Goal: Task Accomplishment & Management: Use online tool/utility

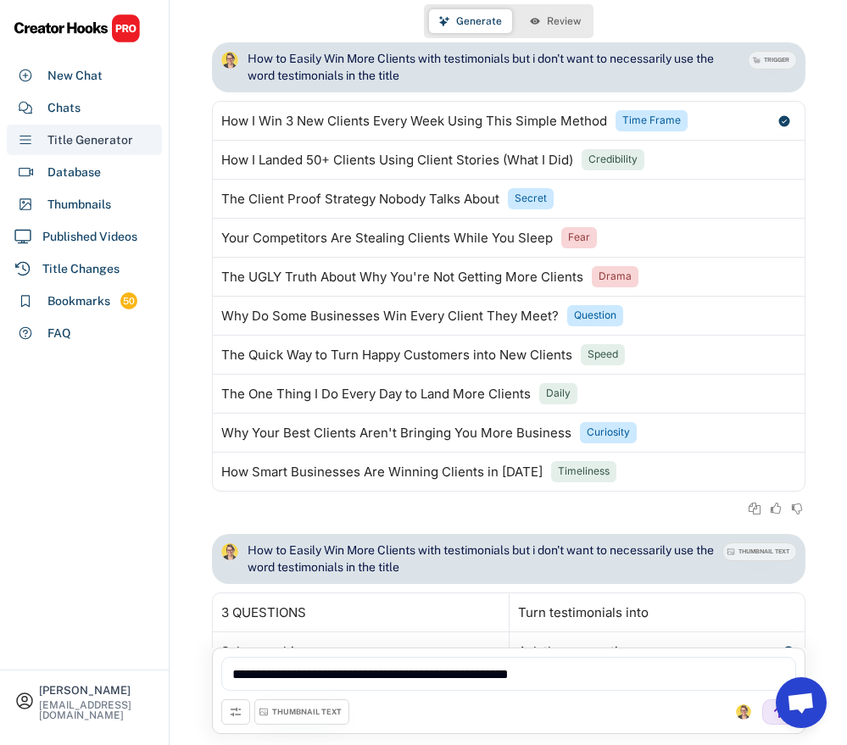
select select "**********"
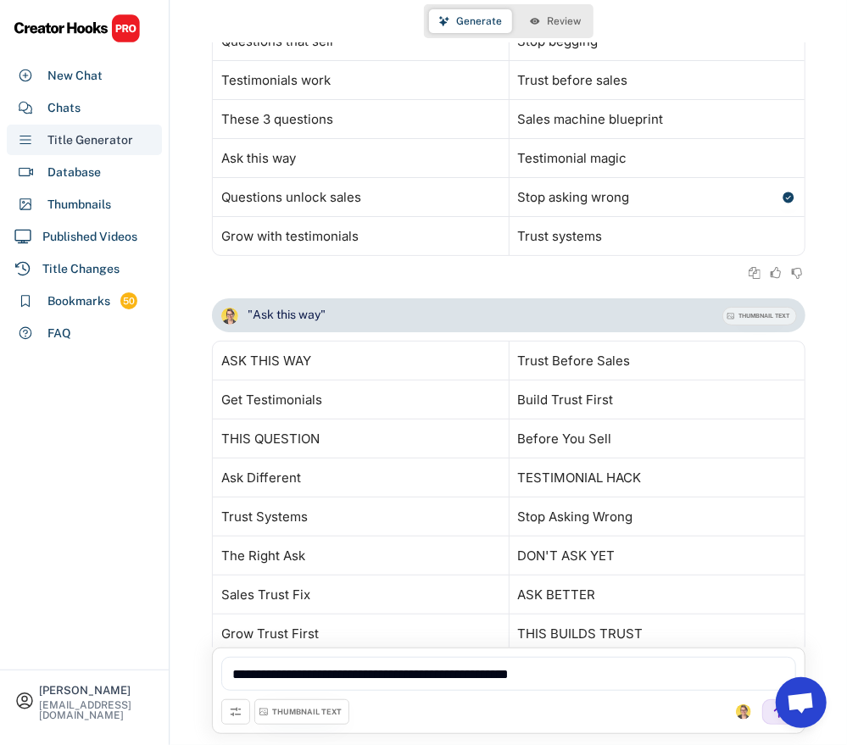
click at [70, 141] on div "Title Generator" at bounding box center [90, 140] width 86 height 18
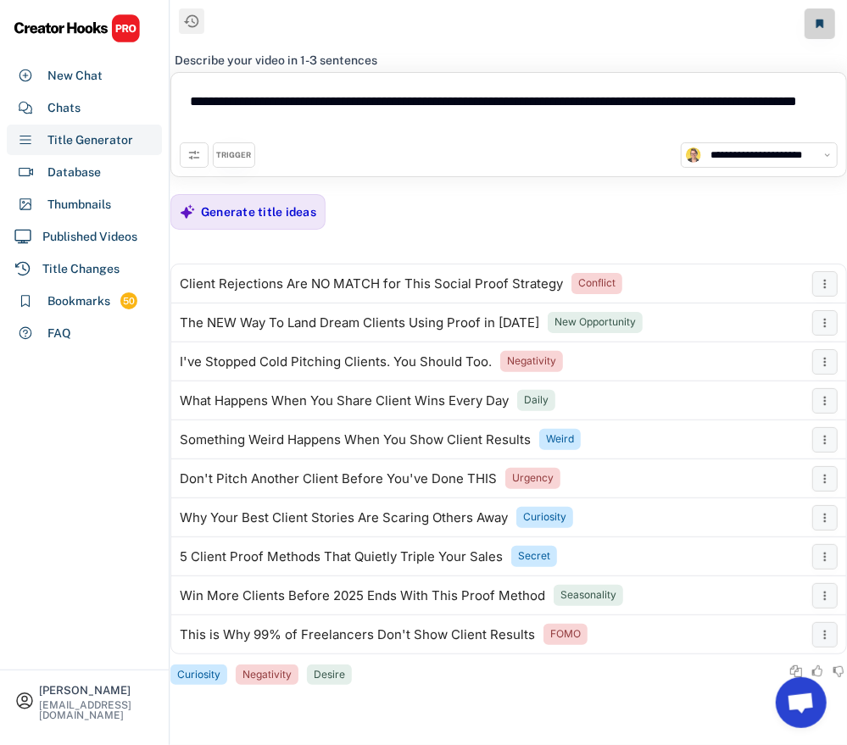
drag, startPoint x: 365, startPoint y: 120, endPoint x: -39, endPoint y: 36, distance: 413.3
click at [0, 36] on html "New Chat 3 Testimonial Questions That Bring In More Clients Last message on [DA…" at bounding box center [423, 372] width 847 height 745
paste textarea
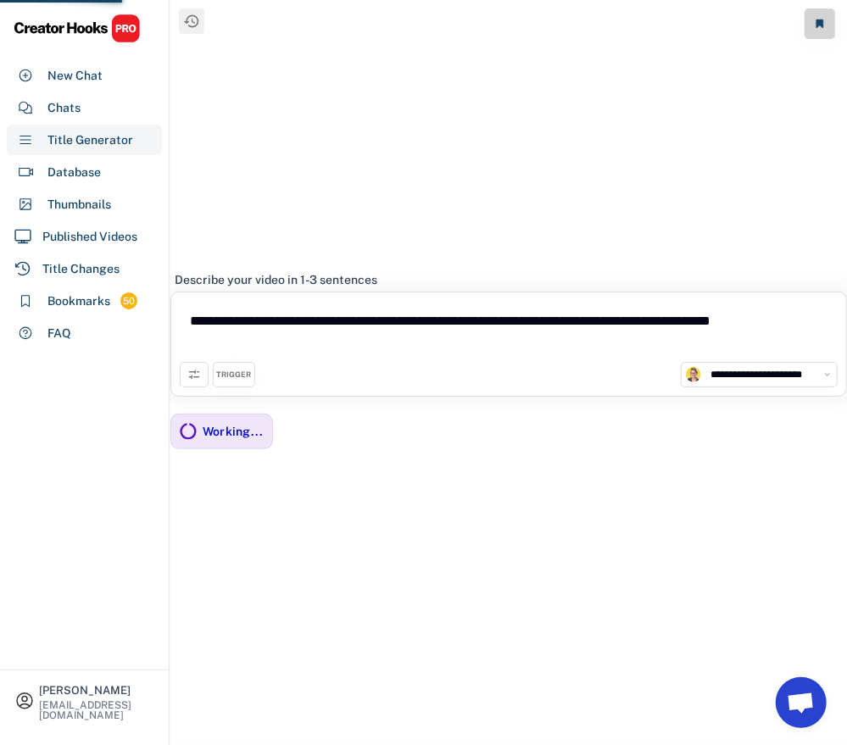
type textarea "**********"
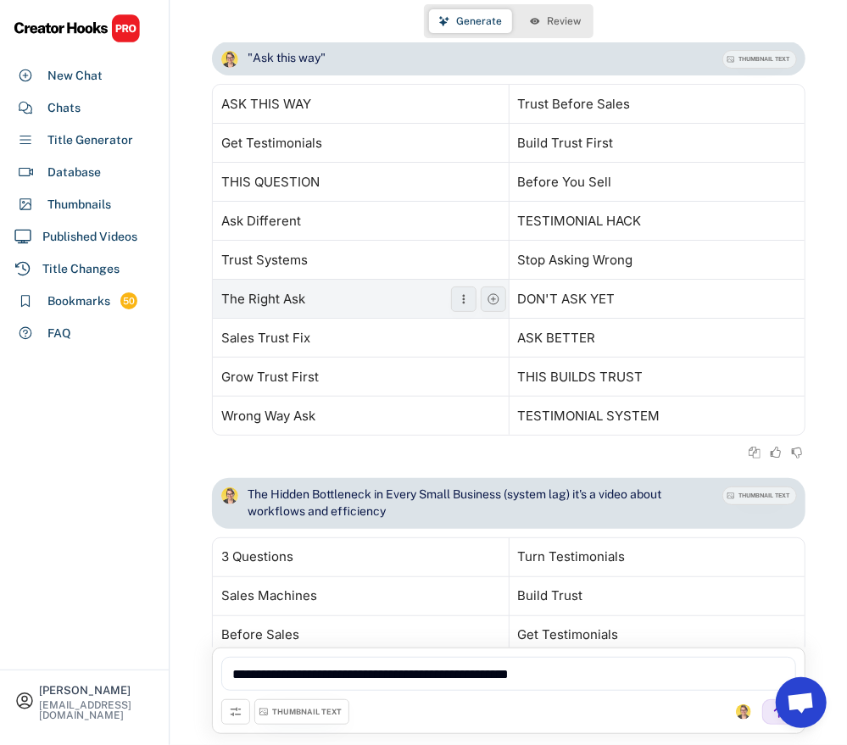
scroll to position [1266, 0]
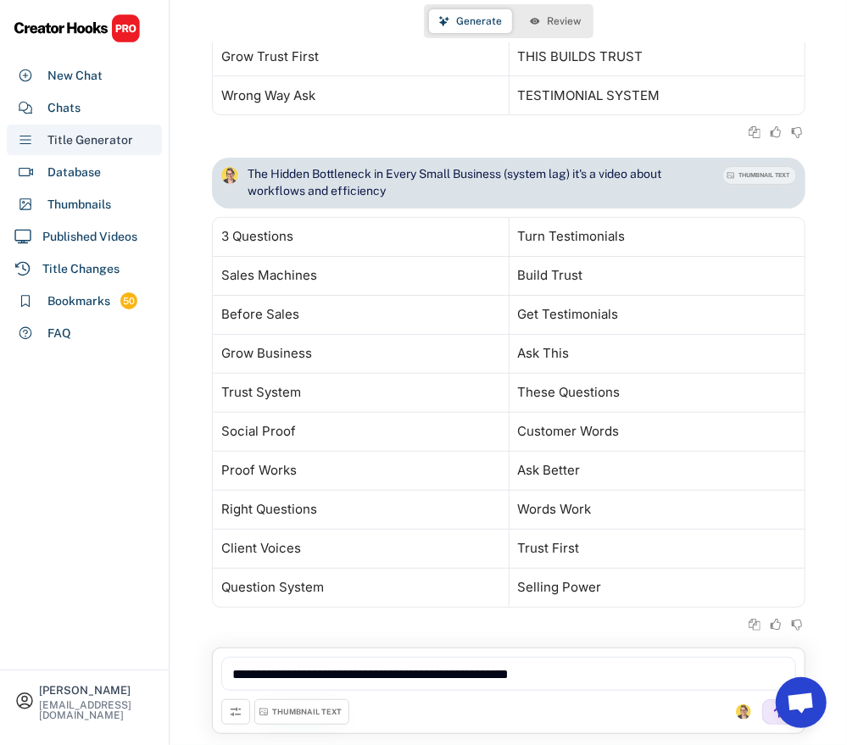
click at [86, 138] on div "Title Generator" at bounding box center [90, 140] width 86 height 18
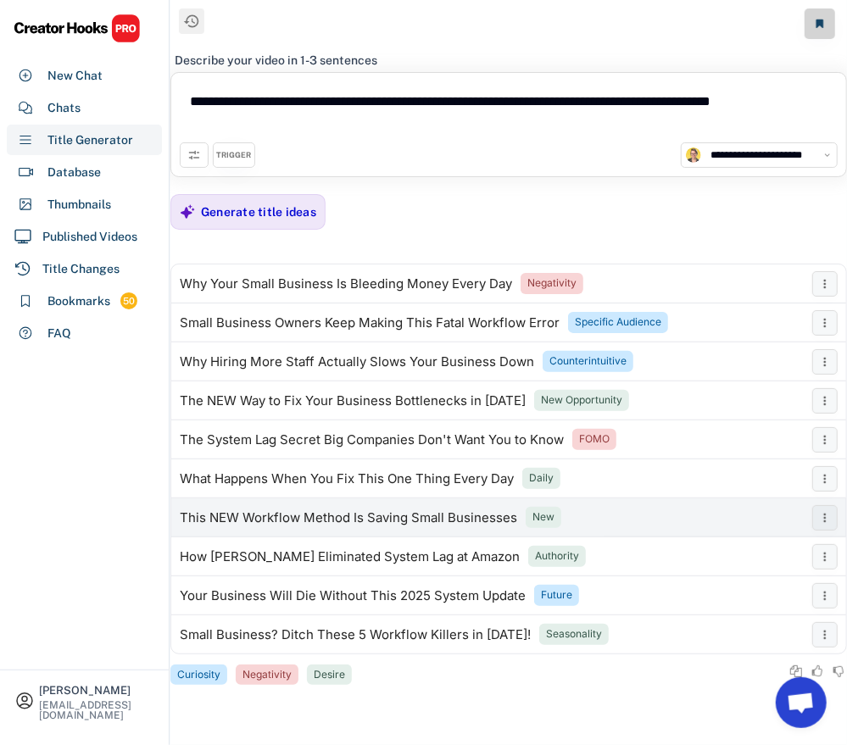
click at [399, 519] on div "This NEW Workflow Method Is Saving Small Businesses" at bounding box center [348, 518] width 337 height 14
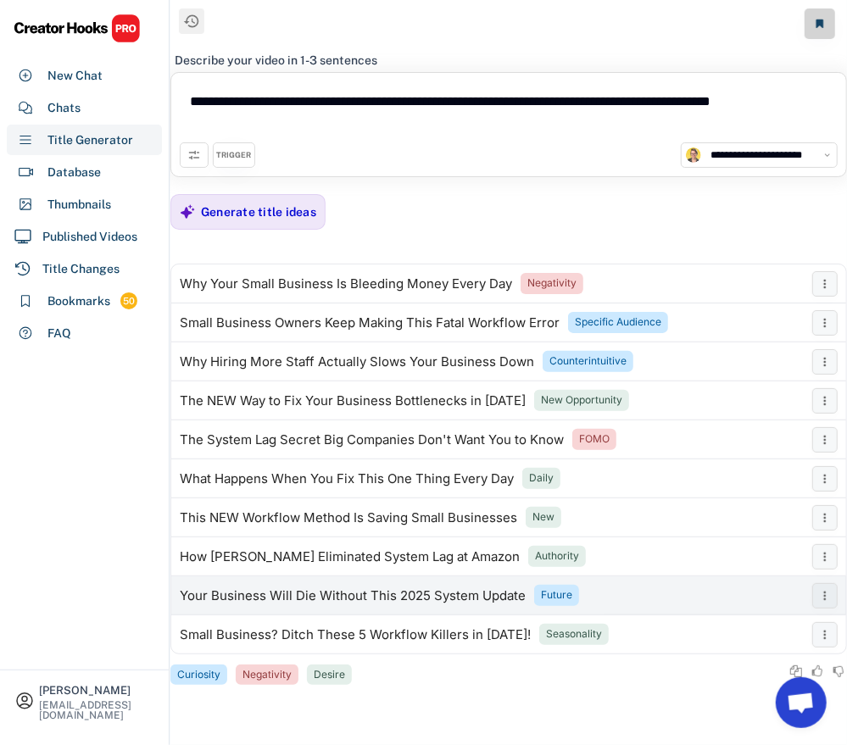
click at [312, 594] on div "Your Business Will Die Without This 2025 System Update" at bounding box center [353, 596] width 346 height 14
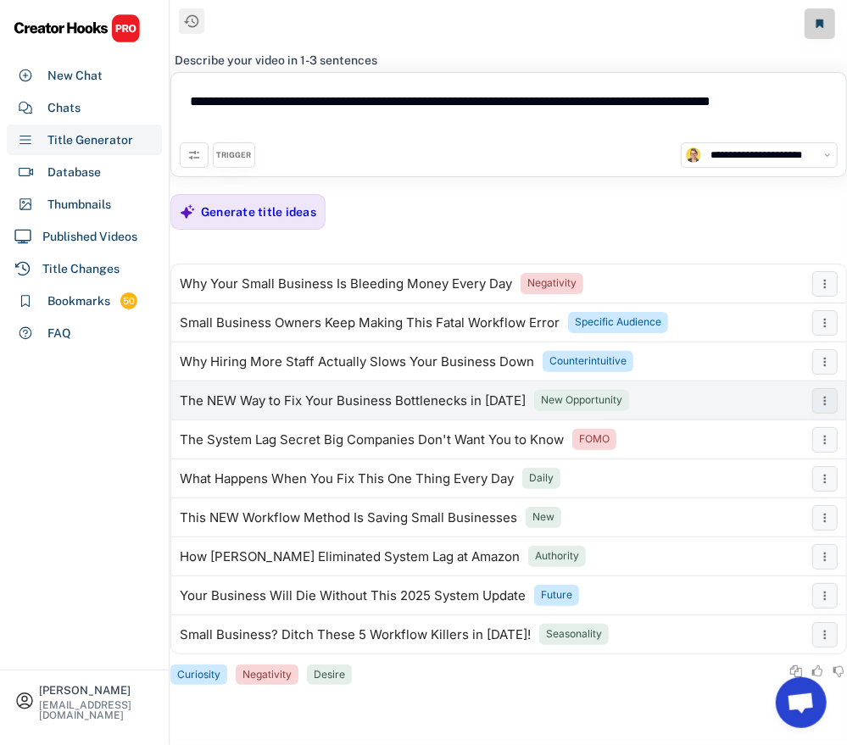
click at [278, 403] on div "The NEW Way to Fix Your Business Bottlenecks in [DATE]" at bounding box center [353, 401] width 346 height 14
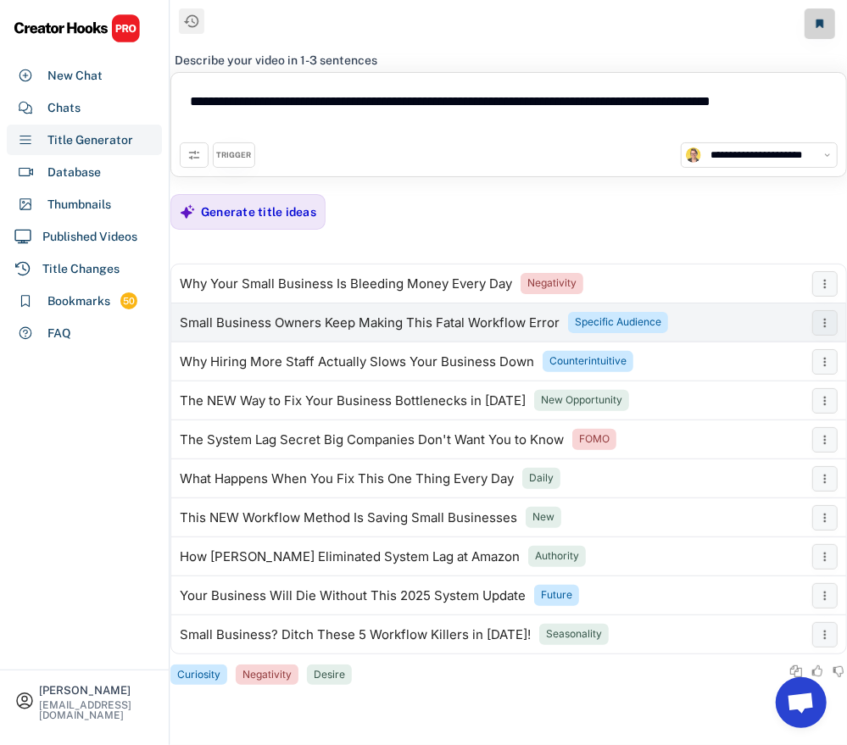
drag, startPoint x: 337, startPoint y: 321, endPoint x: 34, endPoint y: 346, distance: 303.7
click at [337, 321] on div "Small Business Owners Keep Making This Fatal Workflow Error" at bounding box center [370, 323] width 380 height 14
